Goal: Transaction & Acquisition: Purchase product/service

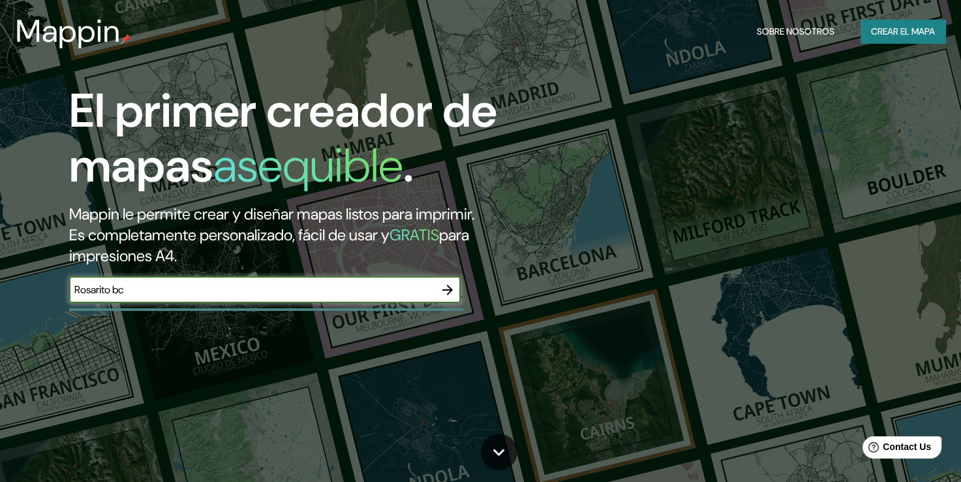
type input "Rosarito bc"
click at [444, 294] on icon "button" at bounding box center [448, 290] width 16 height 16
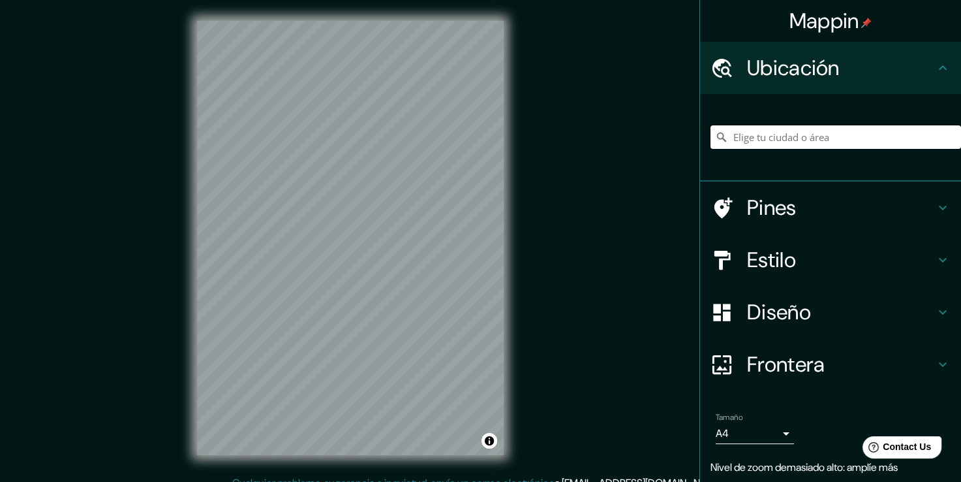
click at [767, 136] on input "Elige tu ciudad o área" at bounding box center [836, 136] width 251 height 23
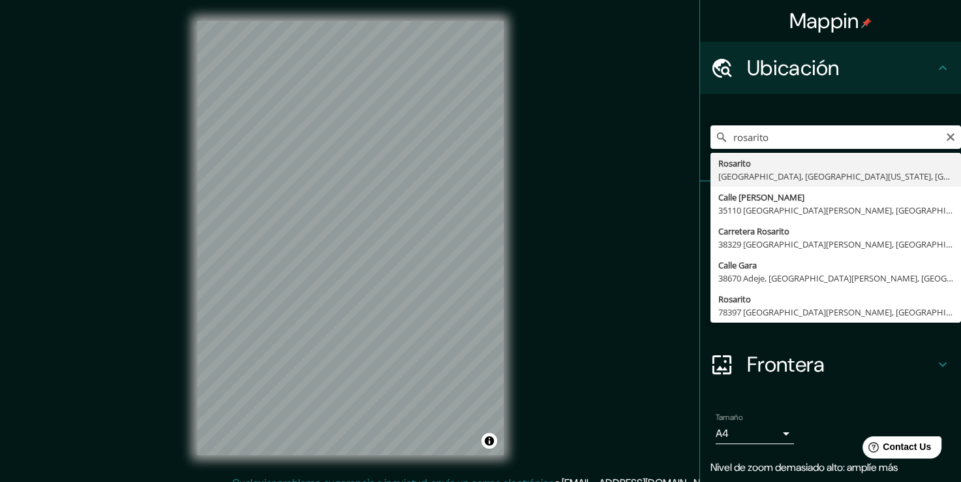
type input "Rosarito, [GEOGRAPHIC_DATA], [GEOGRAPHIC_DATA][US_STATE], [GEOGRAPHIC_DATA]"
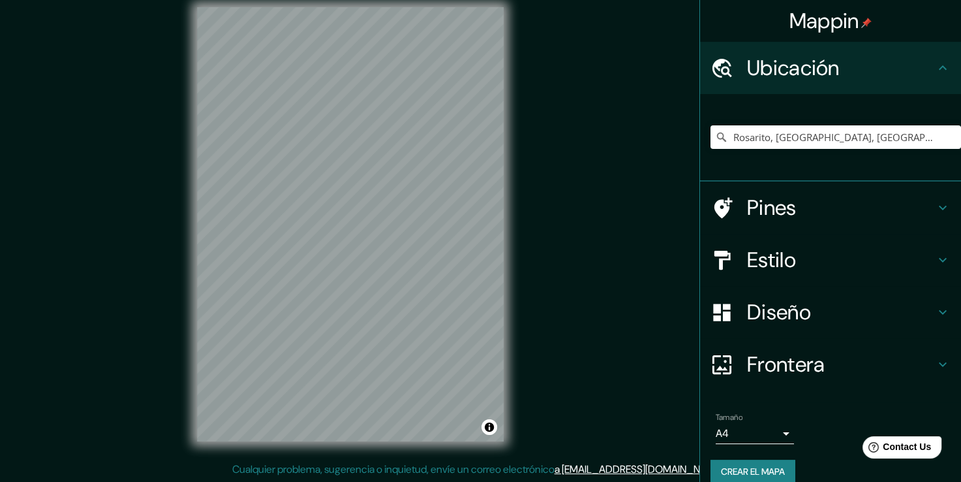
scroll to position [14, 0]
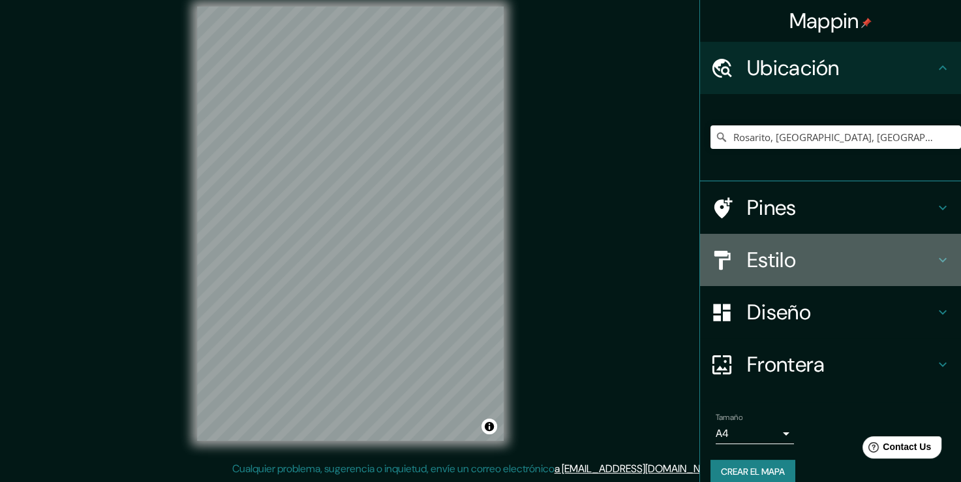
click at [788, 260] on h4 "Estilo" at bounding box center [841, 260] width 188 height 26
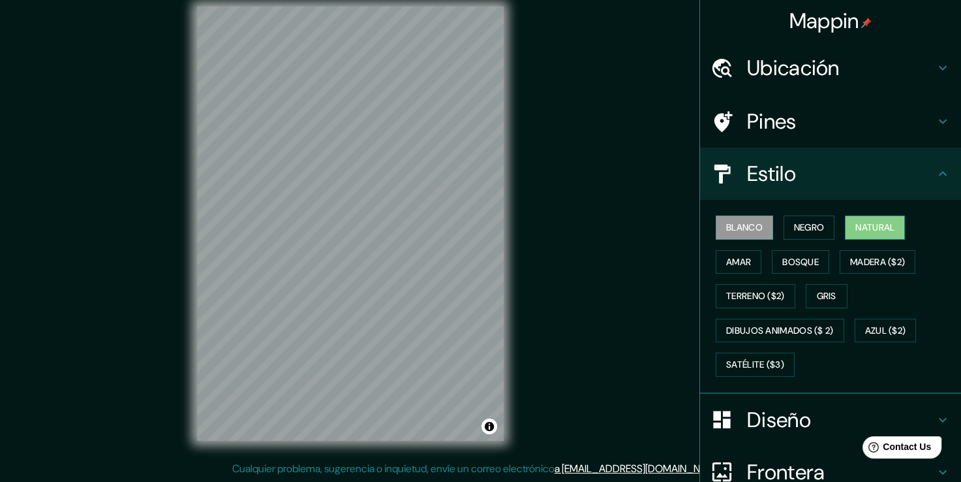
click at [874, 221] on font "Natural" at bounding box center [874, 227] width 39 height 16
click at [726, 254] on font "Amar" at bounding box center [738, 262] width 25 height 16
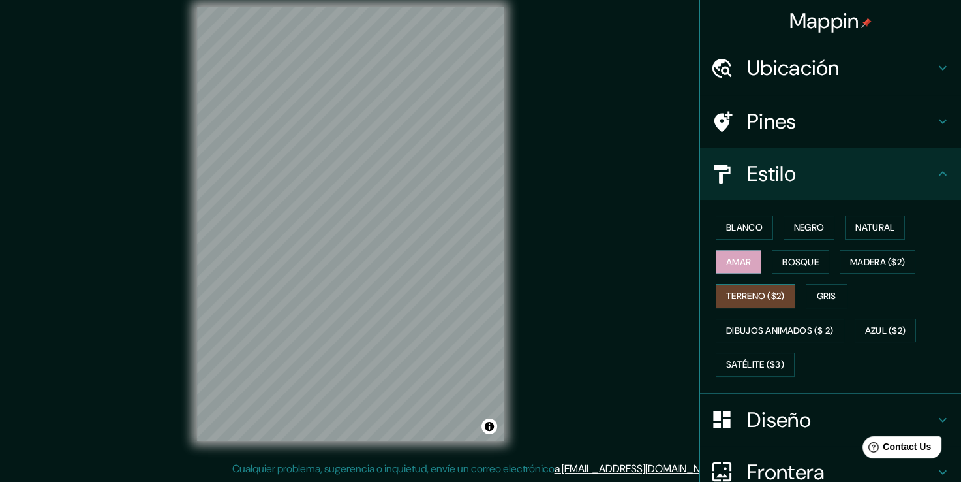
click at [758, 288] on font "Terreno ($2)" at bounding box center [755, 296] width 59 height 16
click at [787, 270] on button "Bosque" at bounding box center [800, 262] width 57 height 24
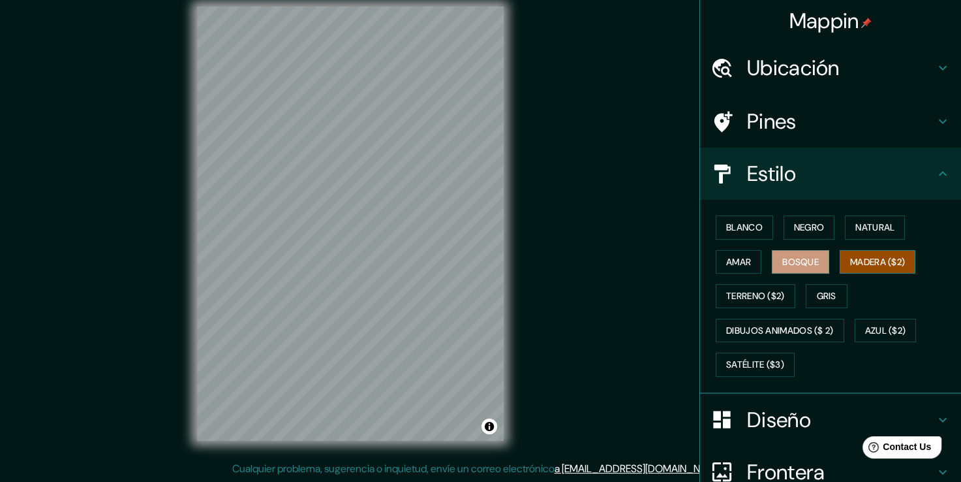
click at [880, 257] on font "Madera ($2)" at bounding box center [877, 262] width 55 height 16
click at [752, 294] on font "Terreno ($2)" at bounding box center [755, 296] width 59 height 16
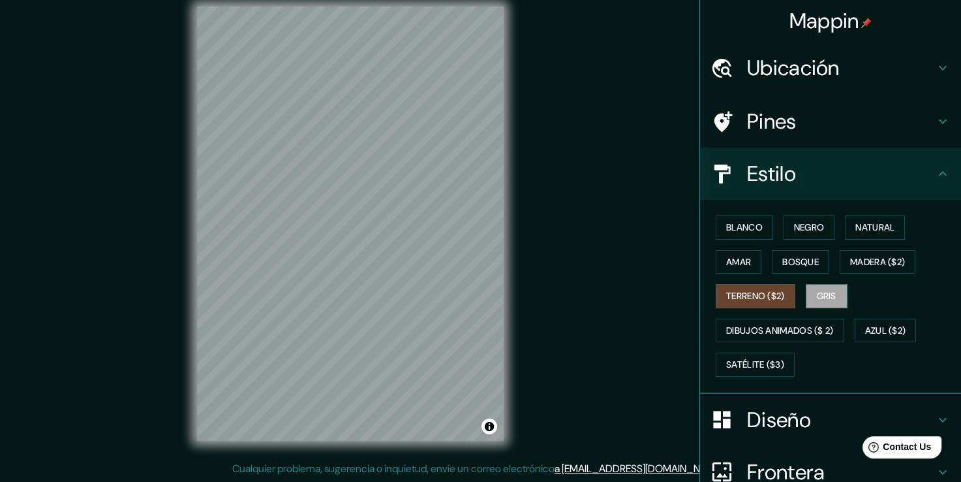
click at [817, 294] on font "Gris" at bounding box center [827, 296] width 20 height 16
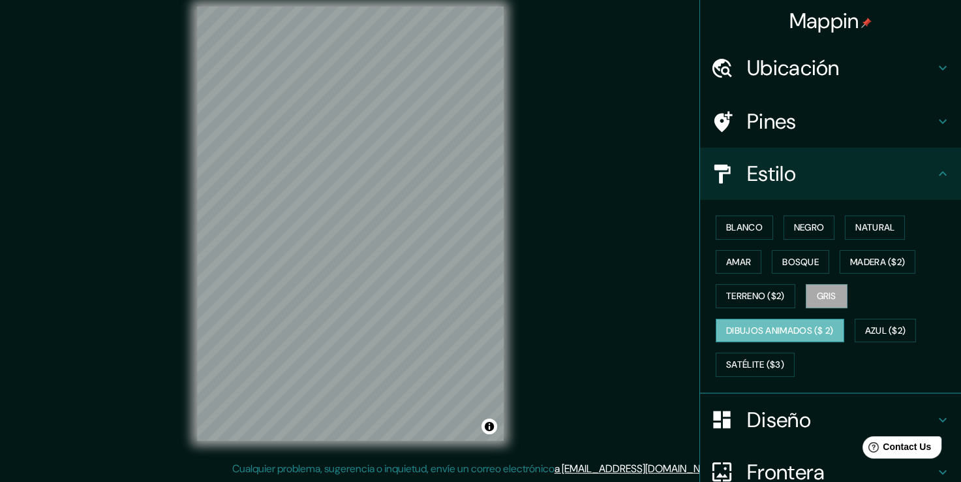
click at [757, 325] on font "Dibujos animados ($ 2)" at bounding box center [780, 330] width 108 height 16
click at [874, 333] on font "Azul ($2)" at bounding box center [885, 330] width 41 height 16
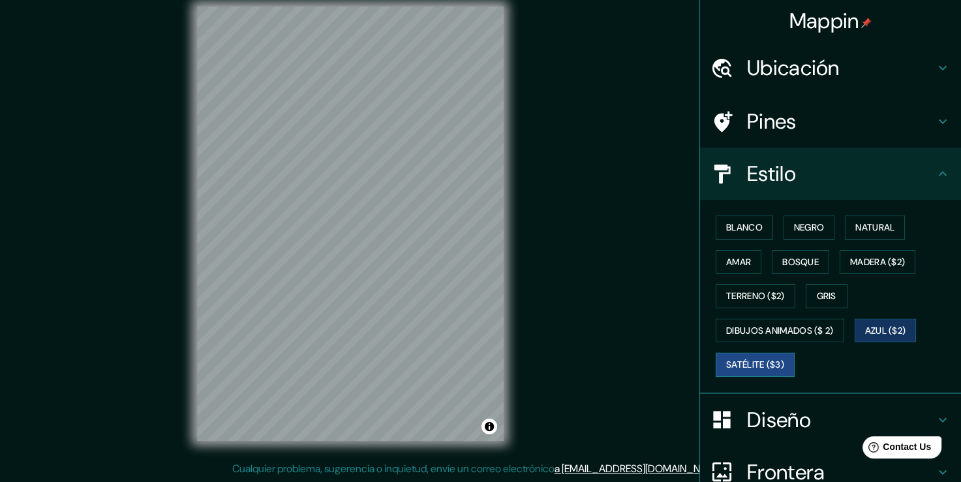
click at [756, 364] on font "Satélite ($3)" at bounding box center [755, 364] width 58 height 16
click at [781, 427] on h4 "Diseño" at bounding box center [841, 420] width 188 height 26
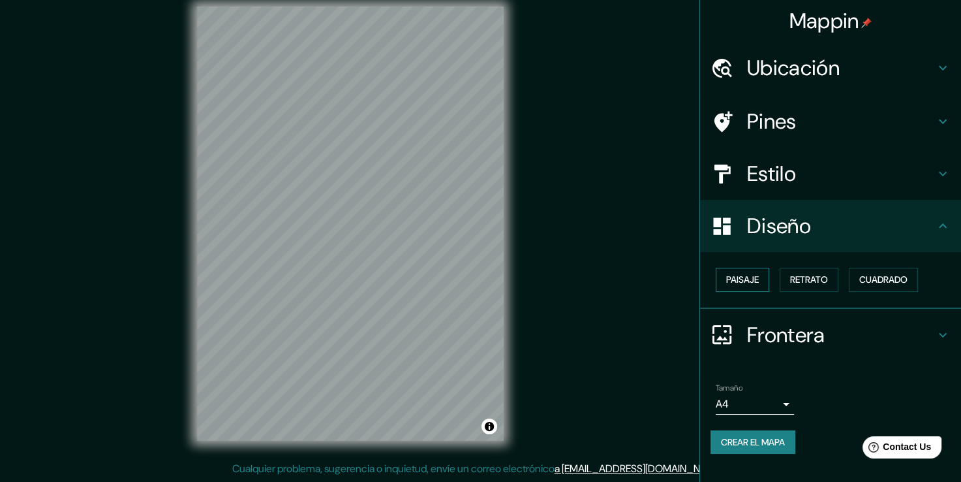
click at [731, 279] on font "Paisaje" at bounding box center [742, 279] width 33 height 16
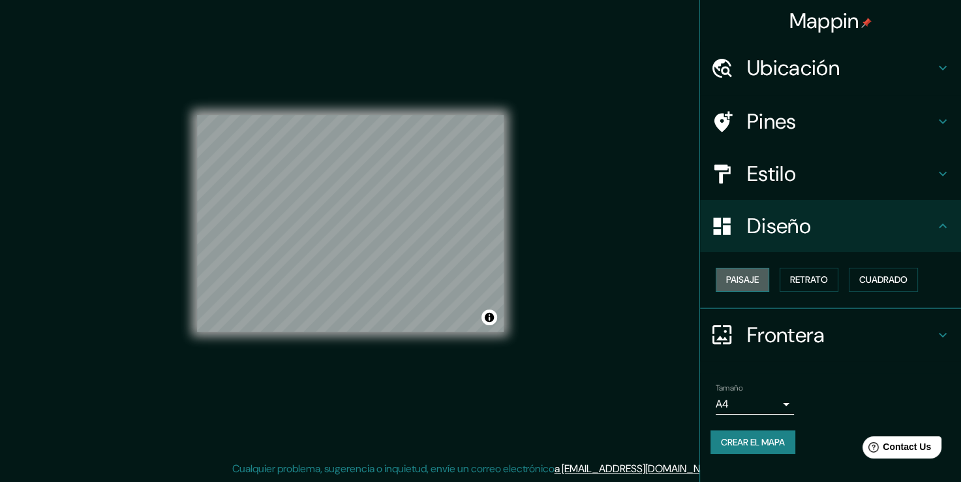
click at [731, 279] on font "Paisaje" at bounding box center [742, 279] width 33 height 16
click at [809, 283] on font "Retrato" at bounding box center [809, 279] width 38 height 16
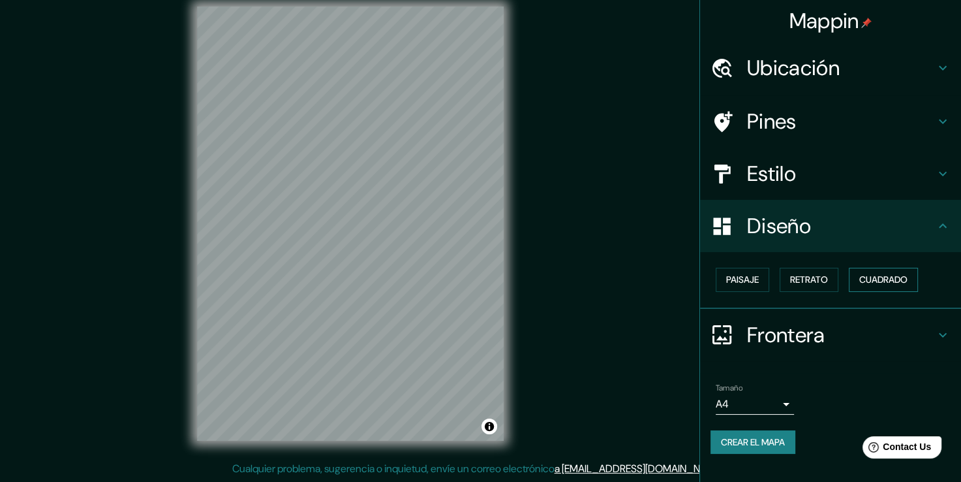
click at [888, 277] on font "Cuadrado" at bounding box center [883, 279] width 48 height 16
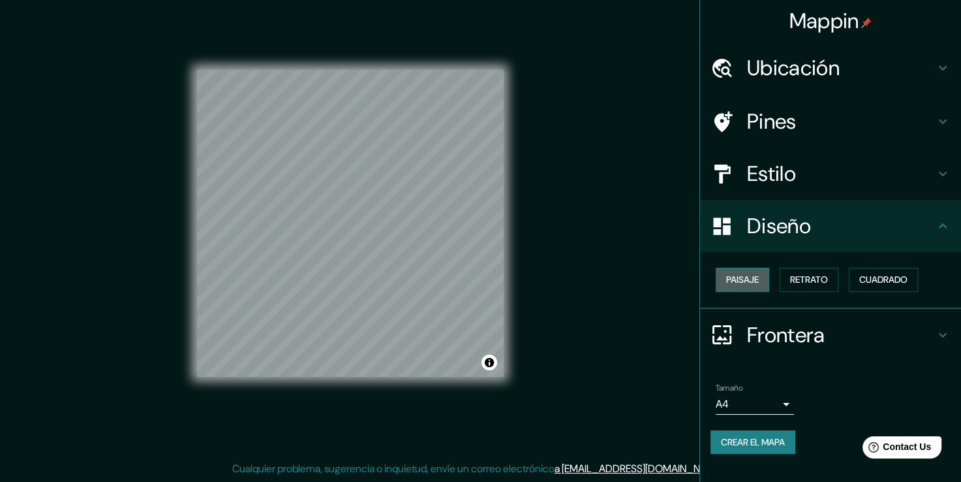
click at [739, 278] on font "Paisaje" at bounding box center [742, 279] width 33 height 16
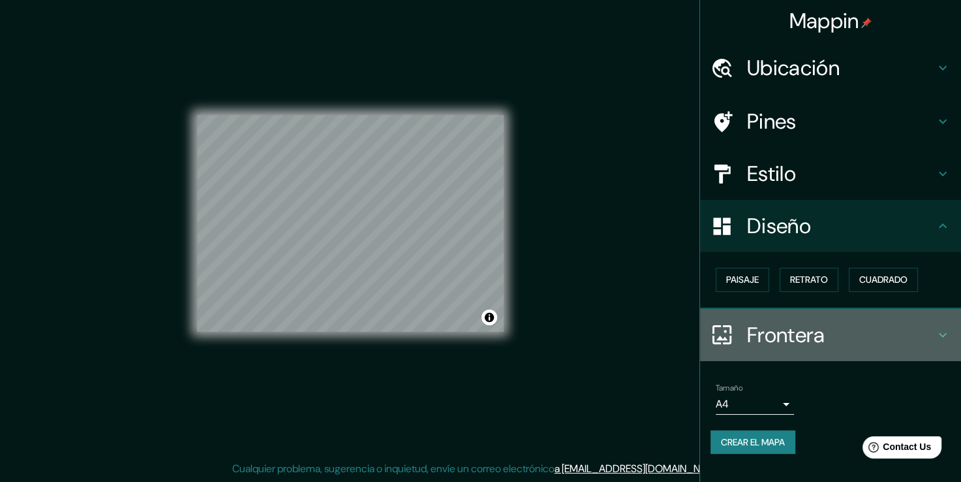
click at [816, 326] on h4 "Frontera" at bounding box center [841, 335] width 188 height 26
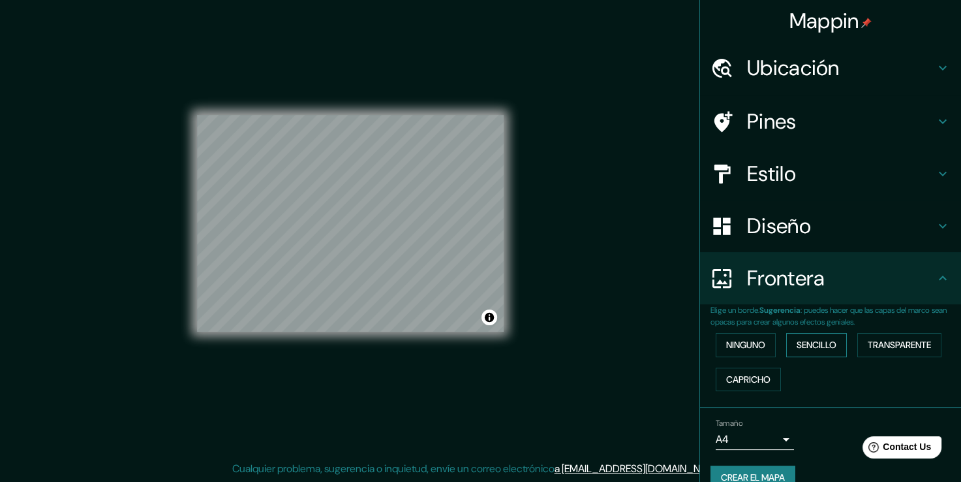
click at [814, 346] on font "Sencillo" at bounding box center [817, 345] width 40 height 16
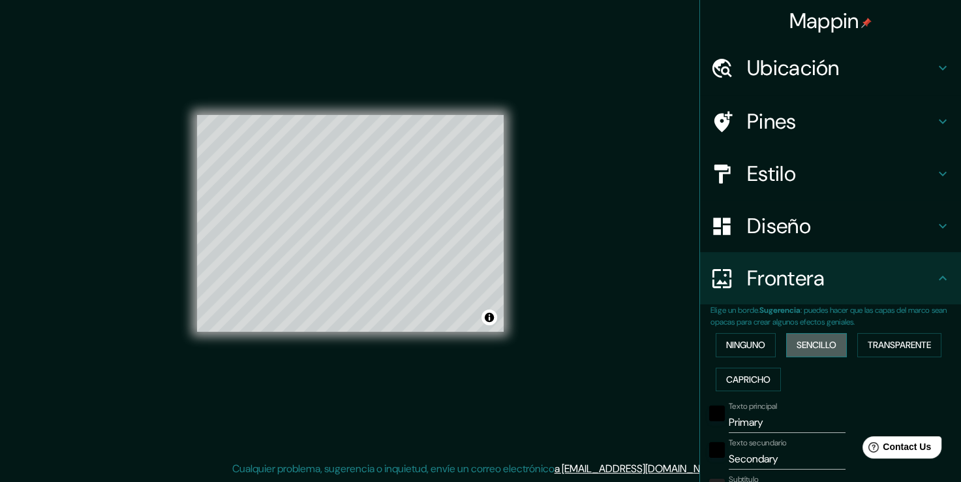
click at [814, 346] on font "Sencillo" at bounding box center [817, 345] width 40 height 16
type input "38"
click at [758, 339] on button "Ninguno" at bounding box center [746, 345] width 60 height 24
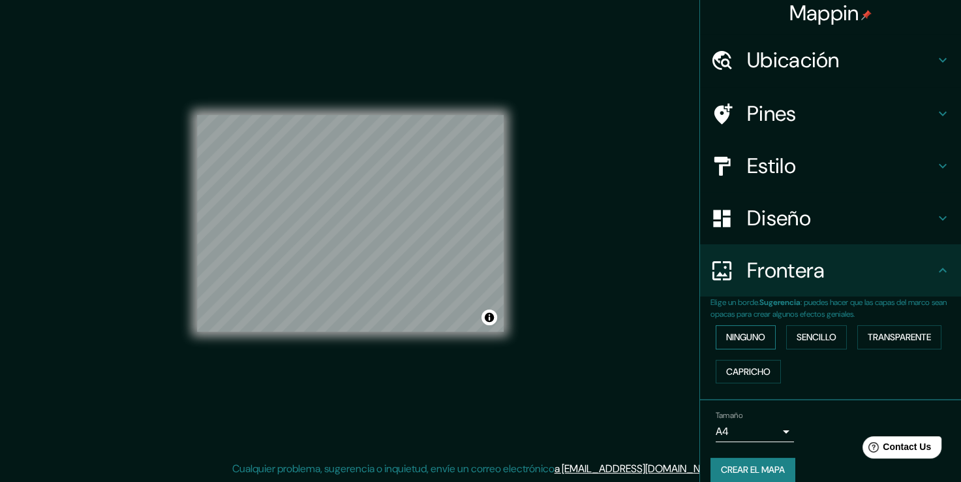
scroll to position [0, 0]
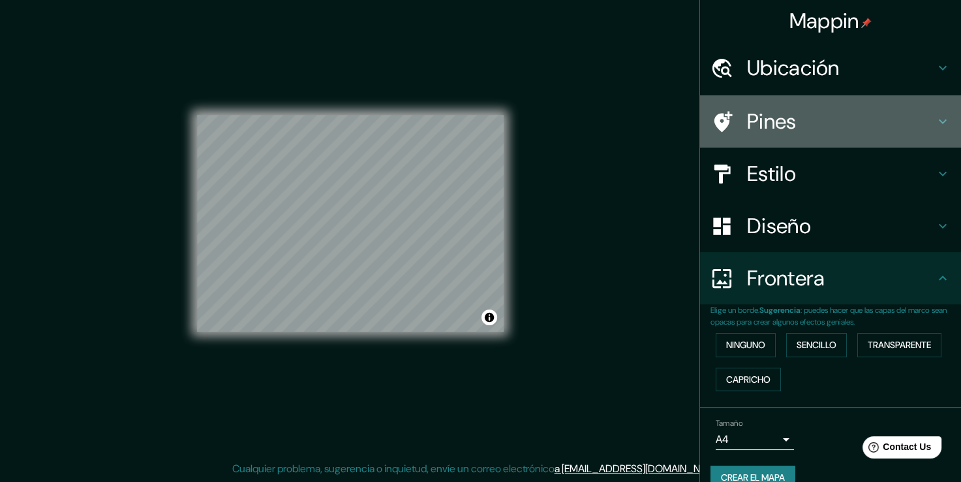
click at [761, 127] on h4 "Pines" at bounding box center [841, 121] width 188 height 26
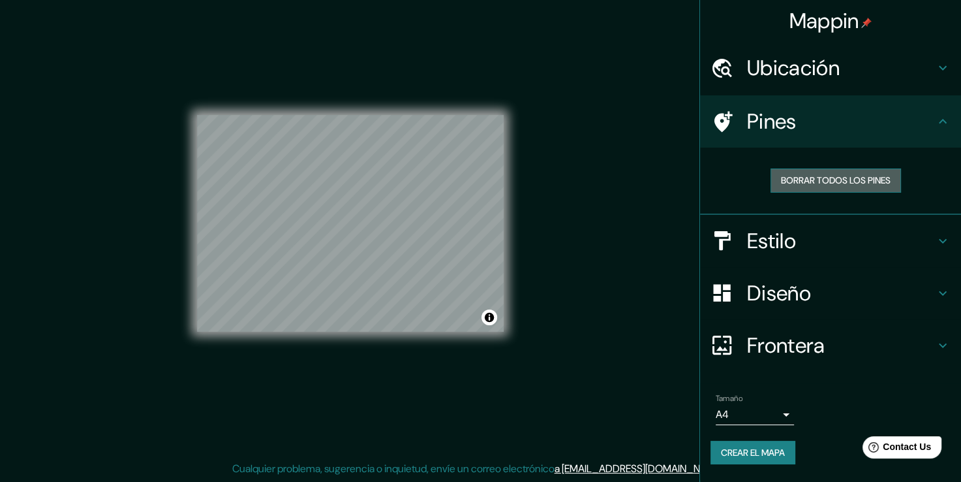
click at [822, 174] on font "Borrar todos los pines" at bounding box center [836, 180] width 110 height 16
click at [763, 239] on h4 "Estilo" at bounding box center [841, 241] width 188 height 26
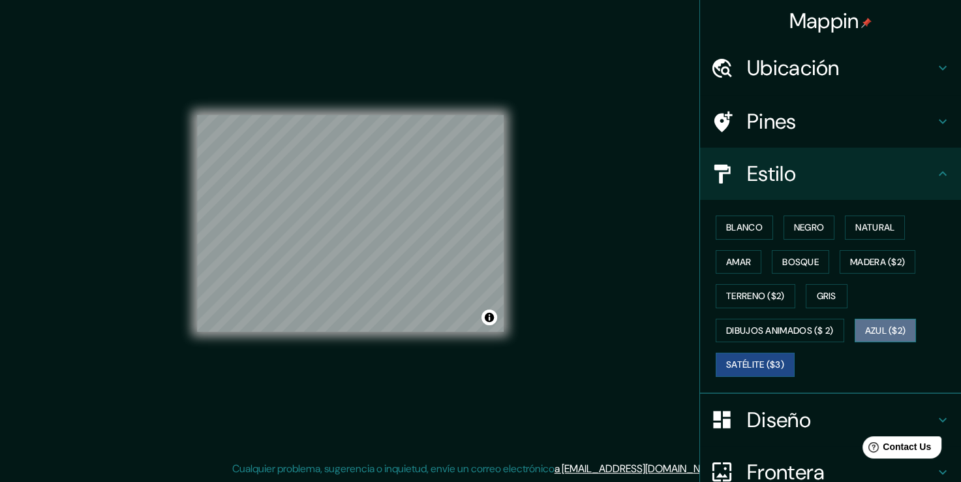
click at [876, 325] on font "Azul ($2)" at bounding box center [885, 330] width 41 height 16
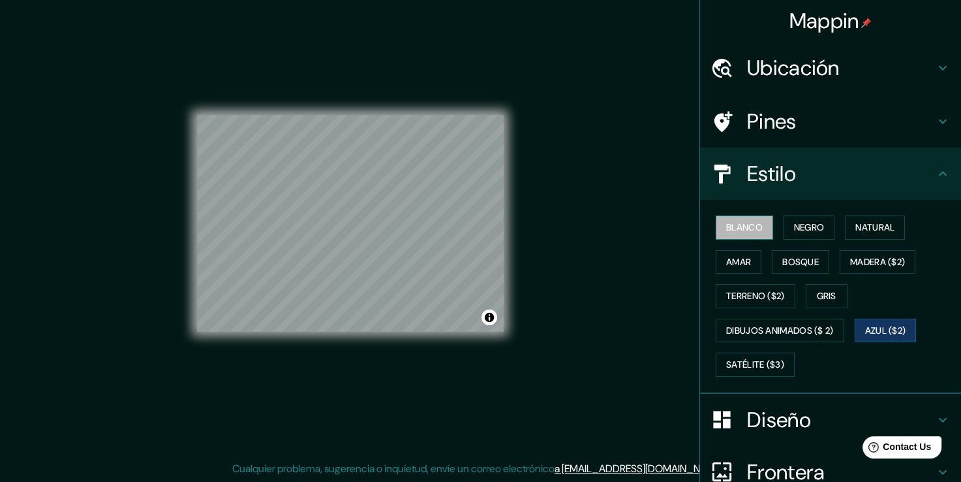
click at [736, 223] on font "Blanco" at bounding box center [744, 227] width 37 height 16
click at [882, 330] on font "Azul ($2)" at bounding box center [885, 330] width 41 height 16
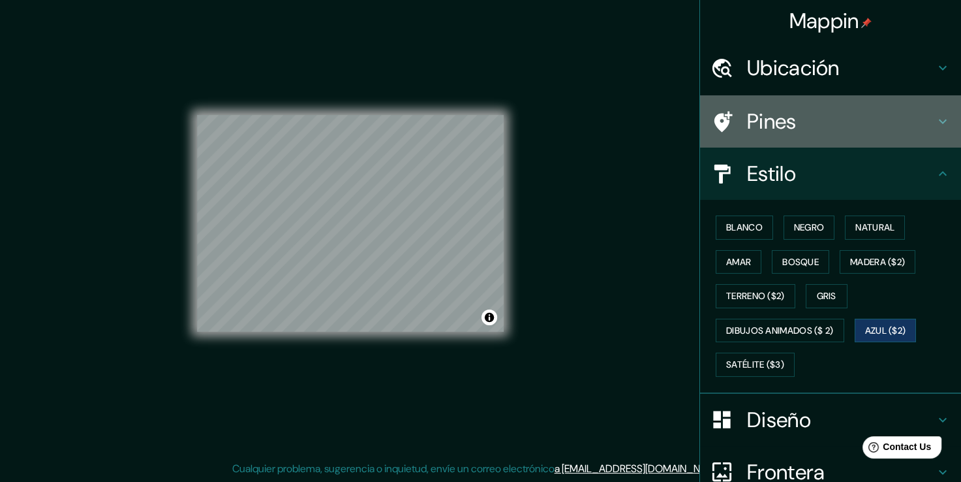
click at [782, 120] on h4 "Pines" at bounding box center [841, 121] width 188 height 26
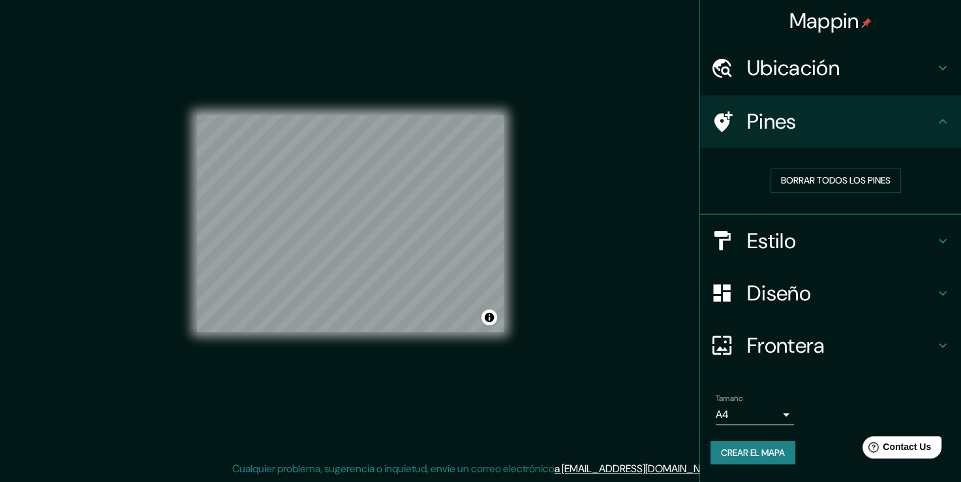
click at [788, 244] on h4 "Estilo" at bounding box center [841, 241] width 188 height 26
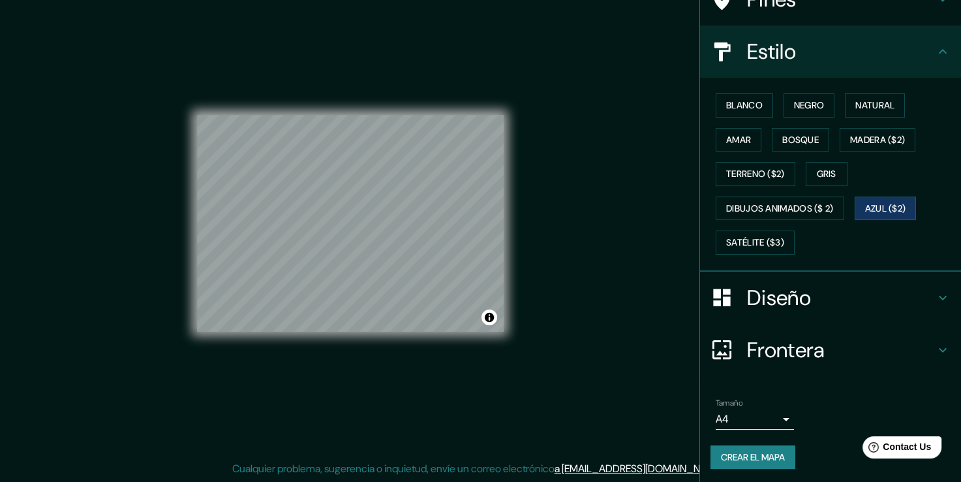
click at [758, 288] on h4 "Diseño" at bounding box center [841, 297] width 188 height 26
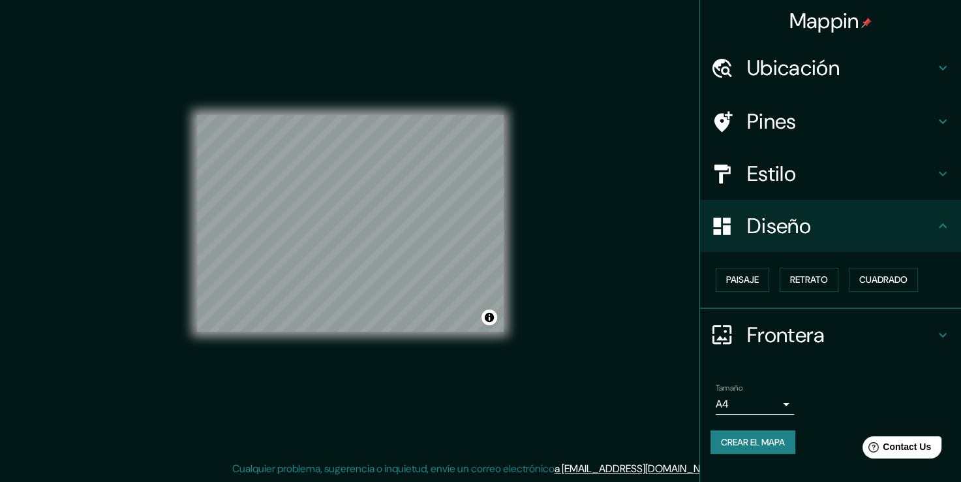
click at [773, 336] on h4 "Frontera" at bounding box center [841, 335] width 188 height 26
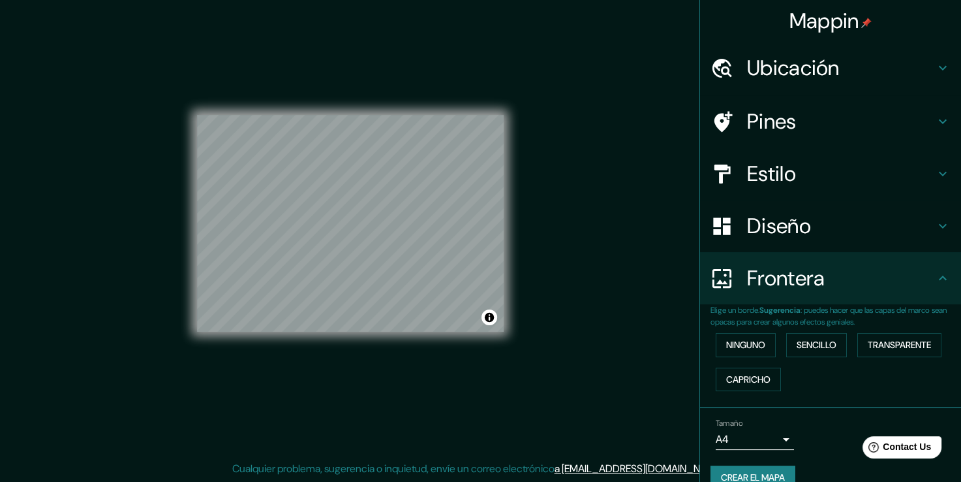
scroll to position [22, 0]
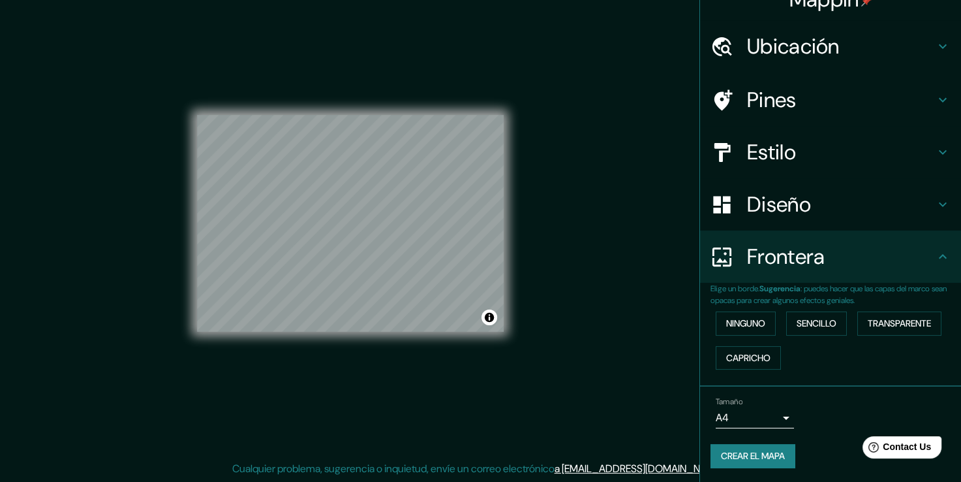
click at [740, 342] on div "Ninguno Sencillo Transparente Capricho" at bounding box center [836, 340] width 251 height 69
click at [724, 369] on div "Ninguno Sencillo Transparente Capricho" at bounding box center [836, 340] width 251 height 69
click at [734, 354] on font "Capricho" at bounding box center [748, 358] width 44 height 16
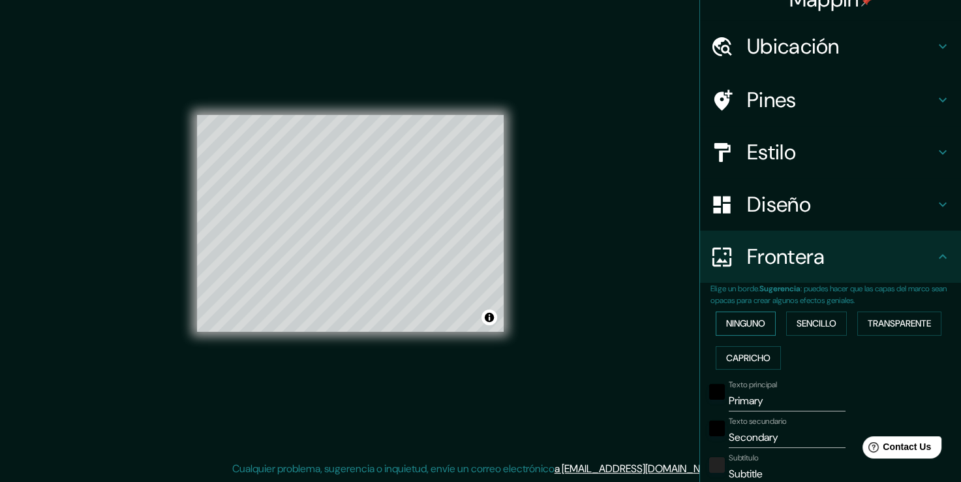
click at [728, 315] on font "Ninguno" at bounding box center [745, 323] width 39 height 16
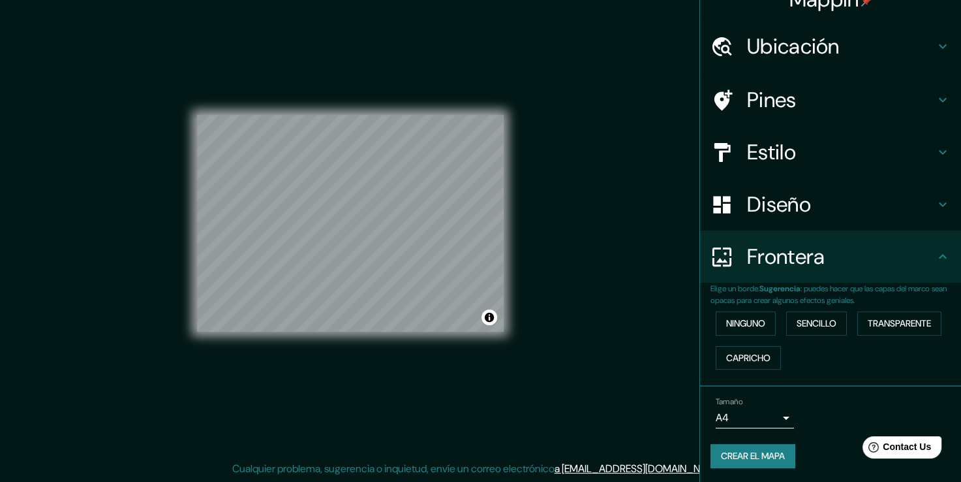
click at [773, 419] on body "Mappin Ubicación Rosarito, [GEOGRAPHIC_DATA], [GEOGRAPHIC_DATA][US_STATE], [GEO…" at bounding box center [480, 227] width 961 height 482
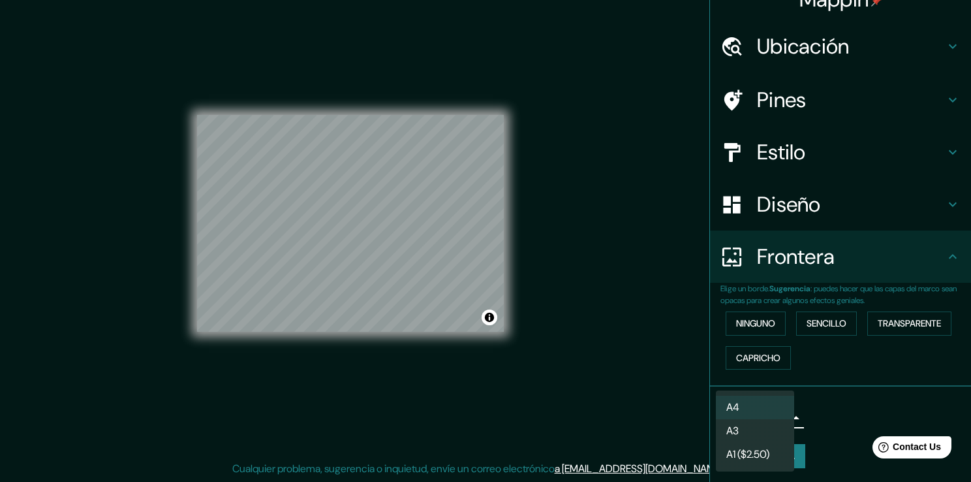
click at [726, 450] on font "A1 ($2.50)" at bounding box center [747, 454] width 43 height 16
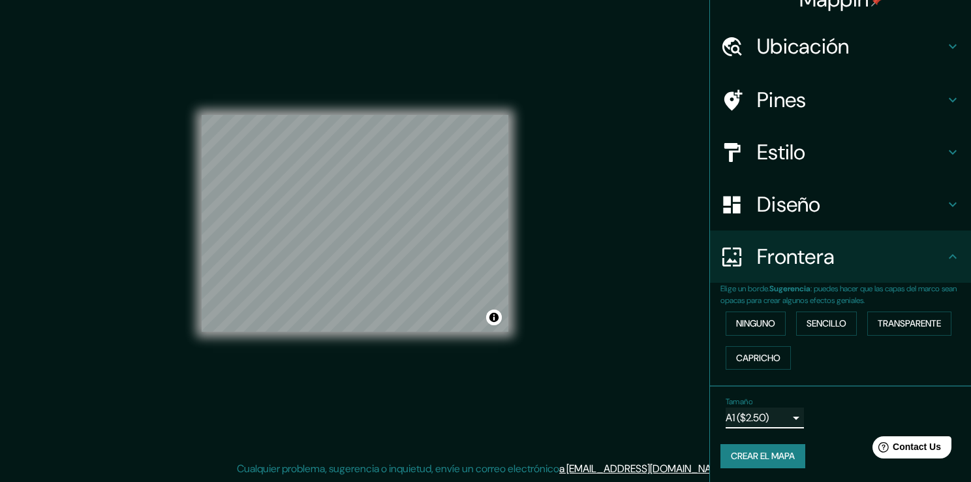
type input "a3"
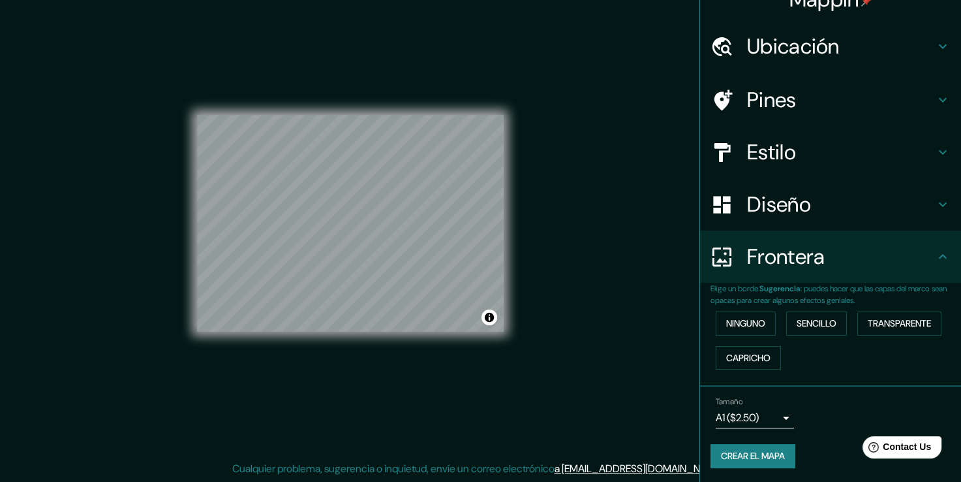
scroll to position [0, 0]
